Goal: Transaction & Acquisition: Purchase product/service

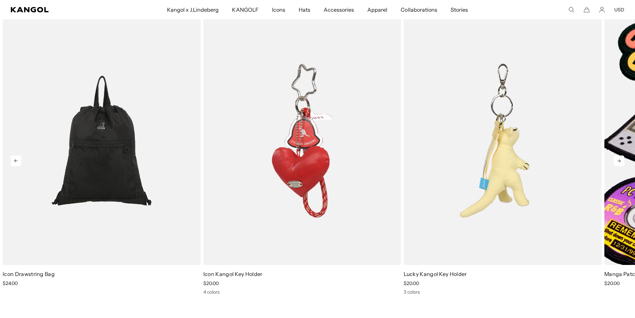
click at [473, 205] on img "3 of 4" at bounding box center [503, 140] width 198 height 248
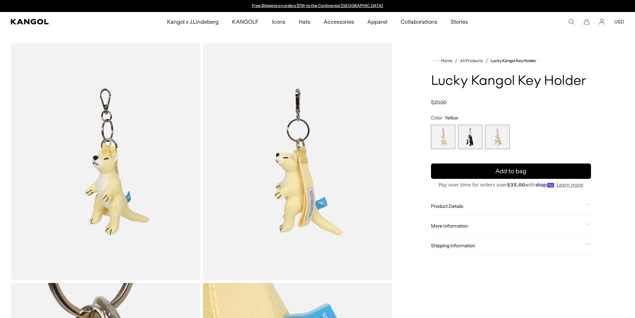
click at [448, 142] on span "1 of 3" at bounding box center [443, 137] width 24 height 24
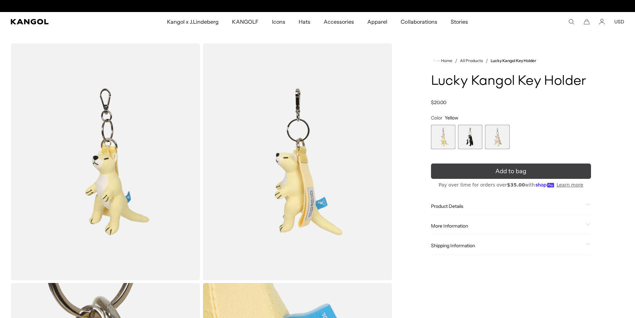
click at [517, 168] on span "Add to bag" at bounding box center [510, 171] width 31 height 9
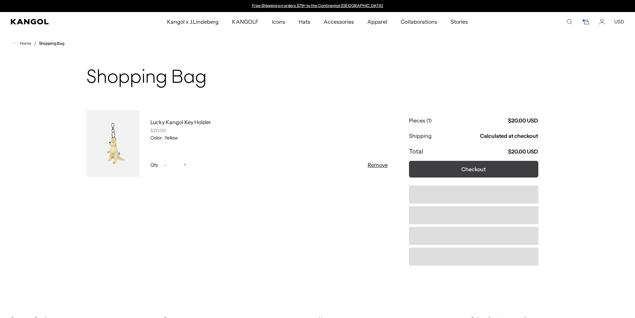
click at [474, 169] on button "Checkout" at bounding box center [473, 169] width 129 height 17
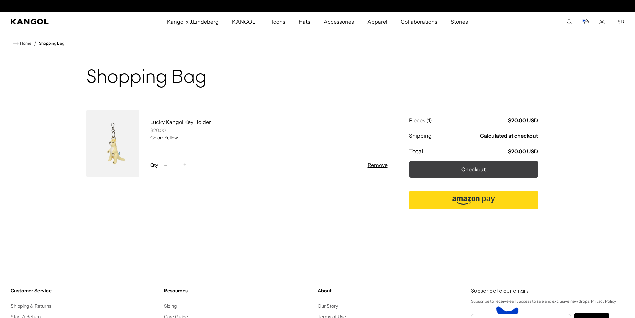
scroll to position [0, 137]
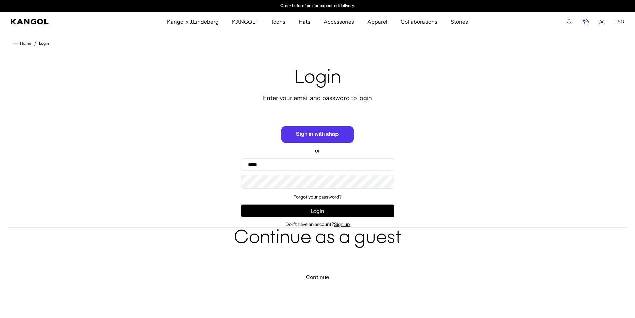
click at [319, 278] on button "Continue" at bounding box center [317, 277] width 619 height 8
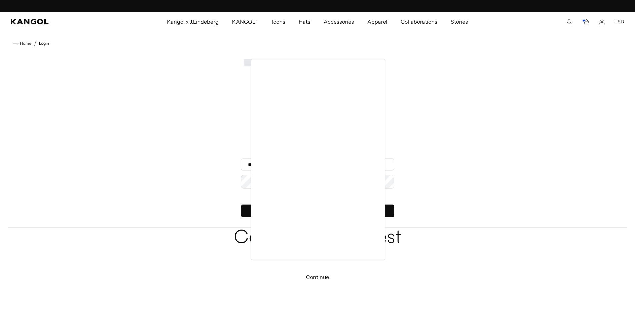
scroll to position [0, 137]
